Goal: Find specific page/section: Find specific page/section

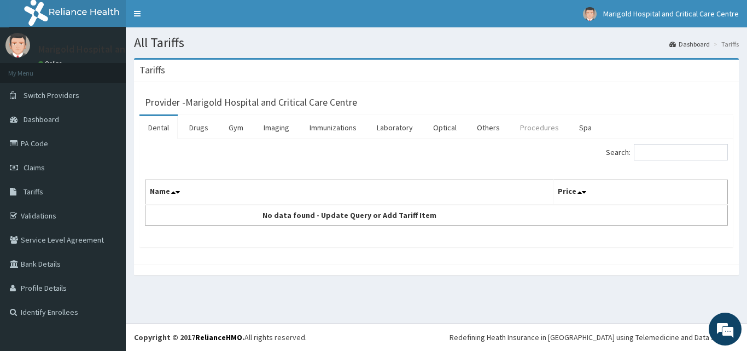
click at [542, 124] on link "Procedures" at bounding box center [540, 127] width 56 height 23
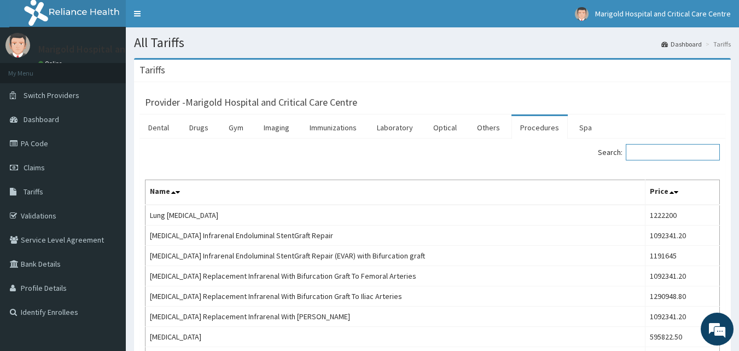
click at [673, 149] on input "Search:" at bounding box center [673, 152] width 94 height 16
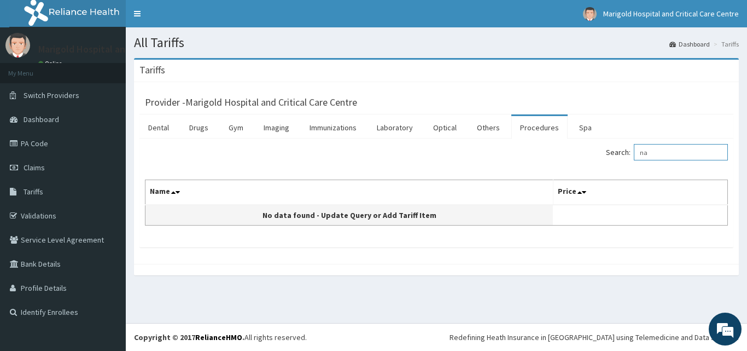
type input "n"
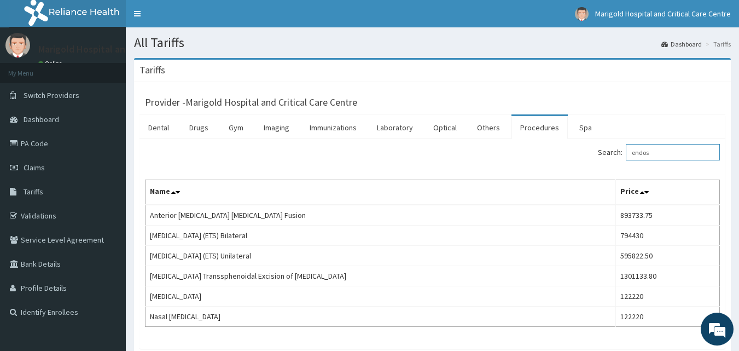
type input "endos"
click at [29, 141] on link "PA Code" at bounding box center [63, 143] width 126 height 24
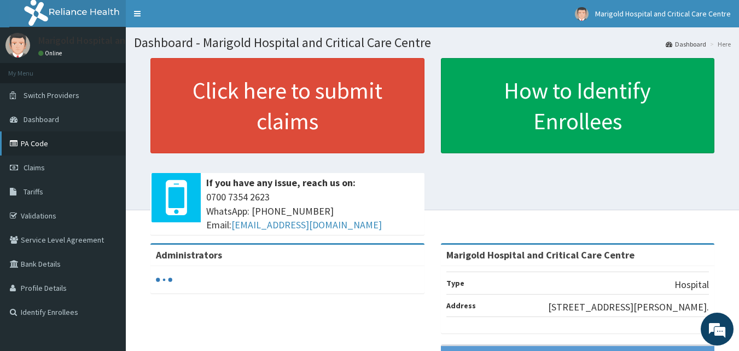
click at [44, 146] on link "PA Code" at bounding box center [63, 143] width 126 height 24
click at [55, 143] on link "PA Code" at bounding box center [63, 143] width 126 height 24
